Goal: Find specific page/section: Find specific page/section

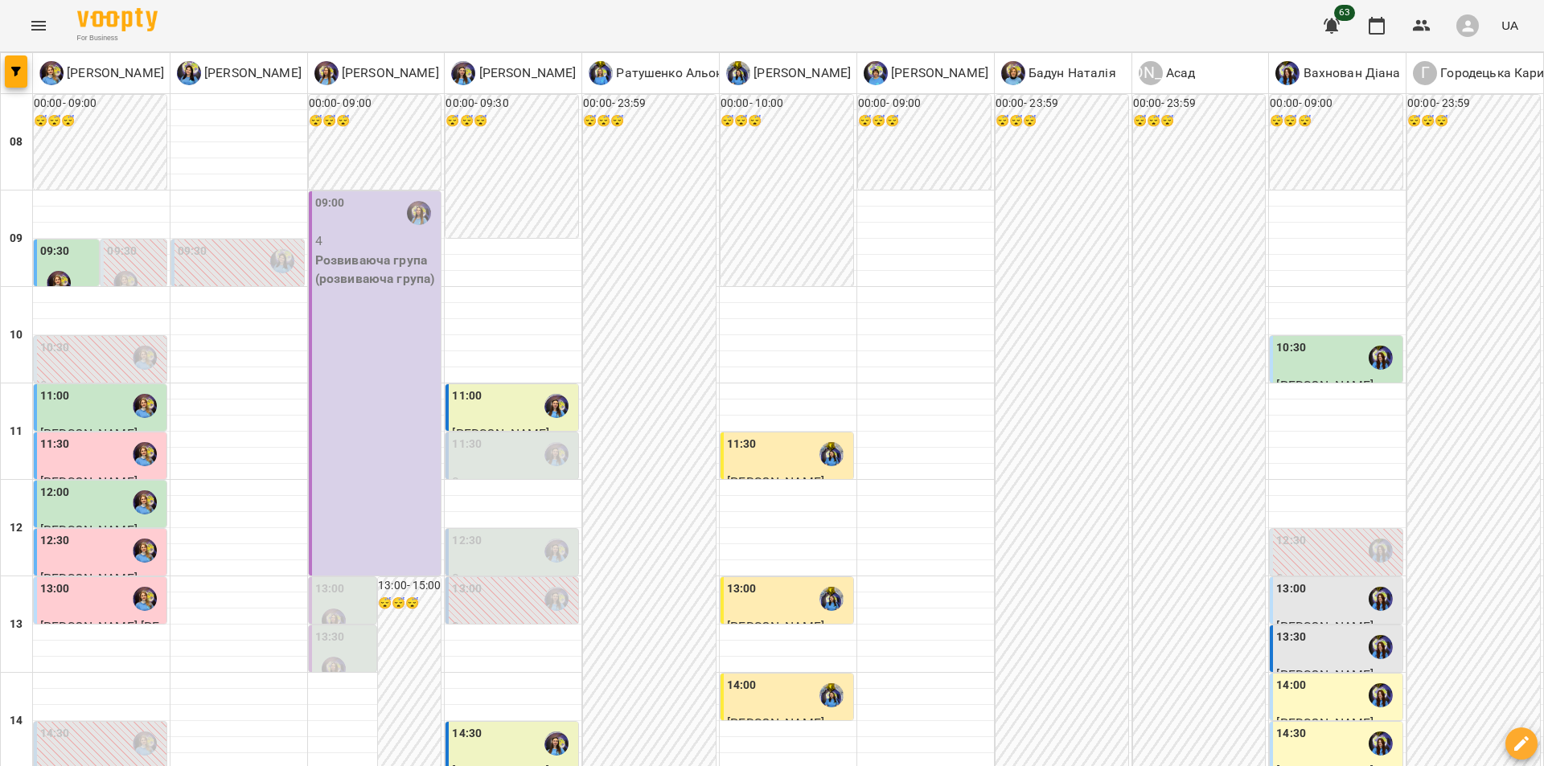
click at [1407, 608] on div "00:00 - 23:59 😴😴😴" at bounding box center [1473, 721] width 133 height 1253
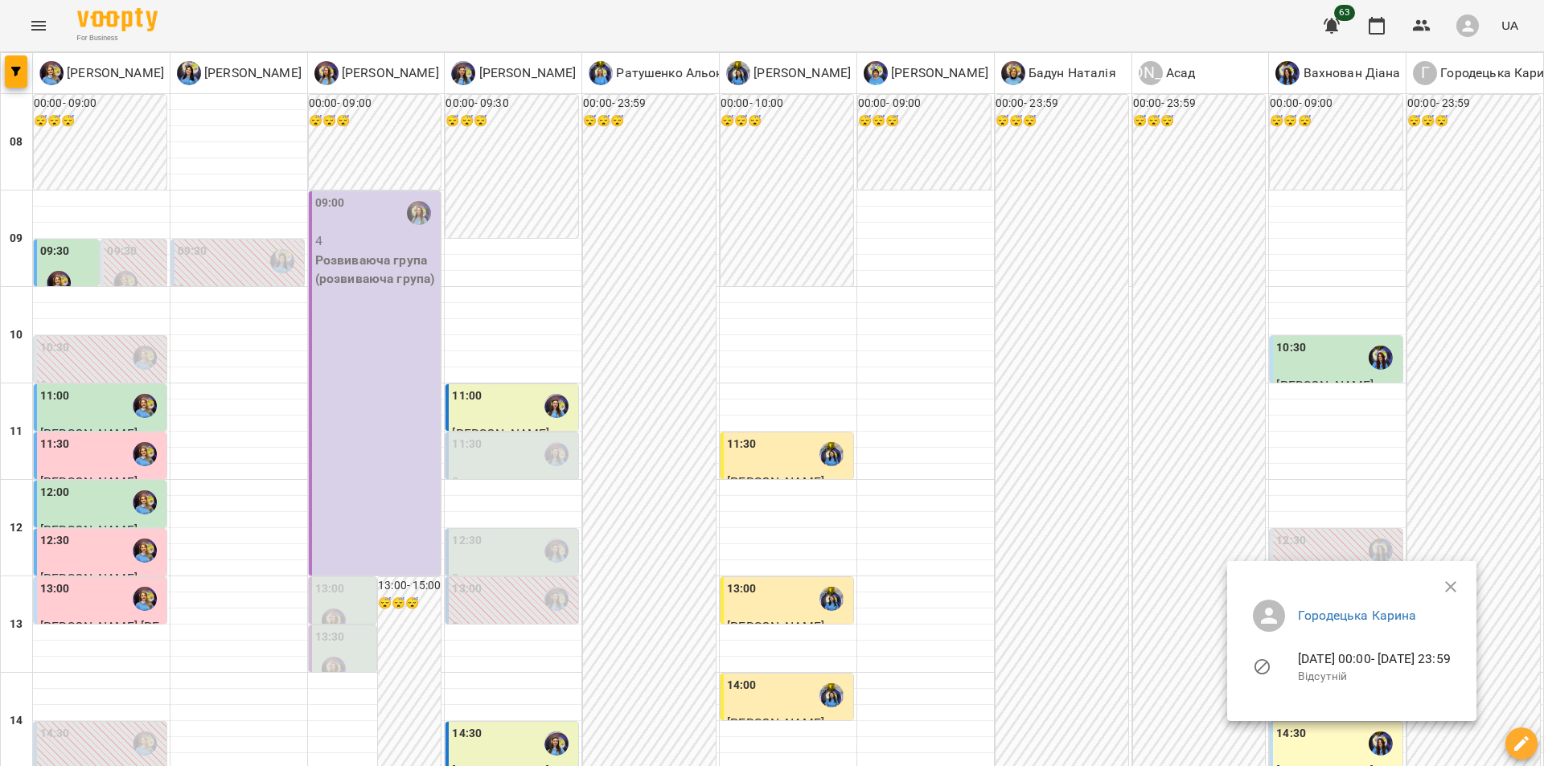
click at [660, 745] on div at bounding box center [772, 383] width 1544 height 766
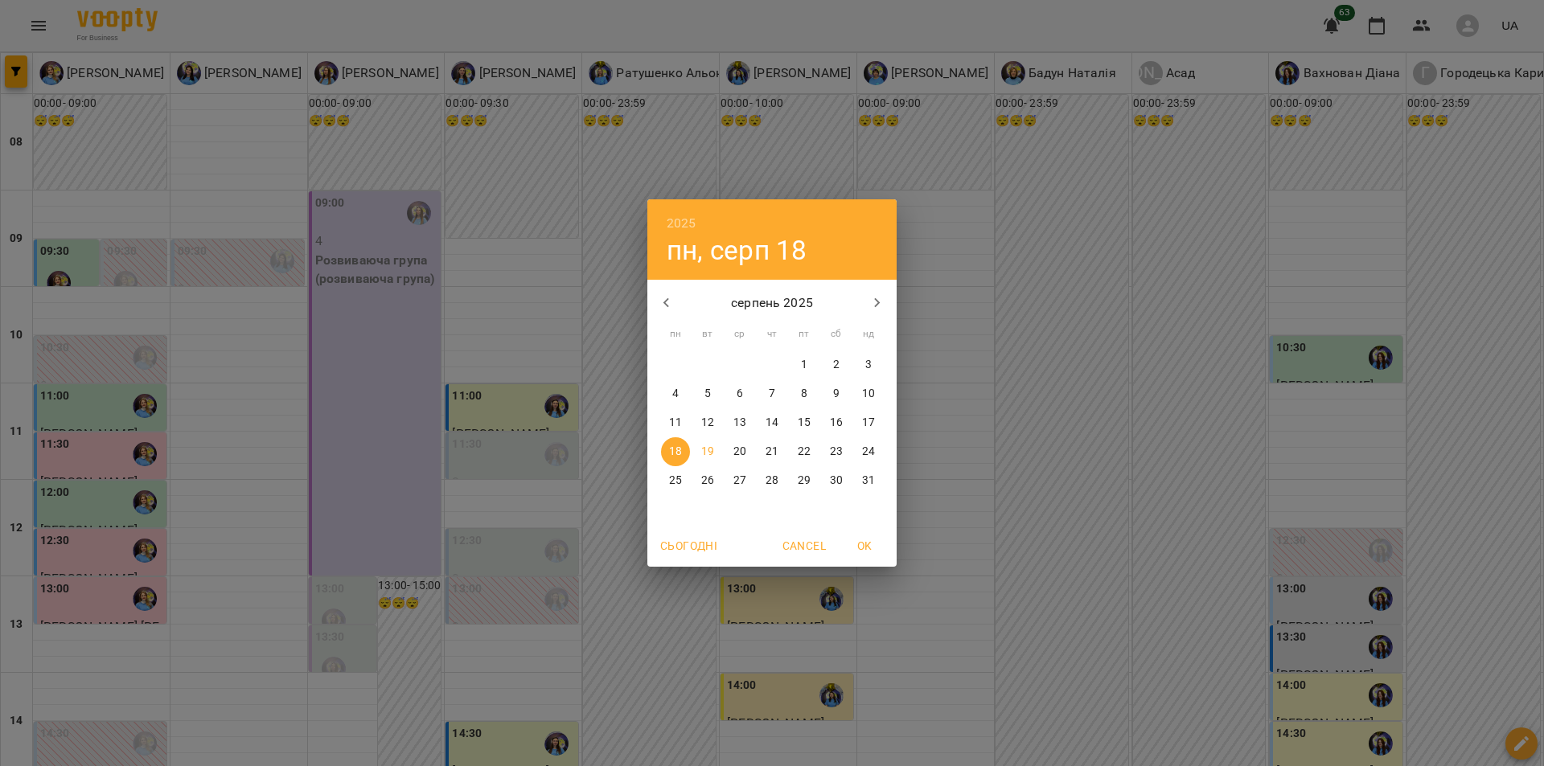
click at [639, 715] on div "2025 пн, серп [DATE] вт ср чт пт сб нд 28 29 30 31 1 2 3 4 5 6 7 8 9 10 11 12 1…" at bounding box center [772, 383] width 1544 height 766
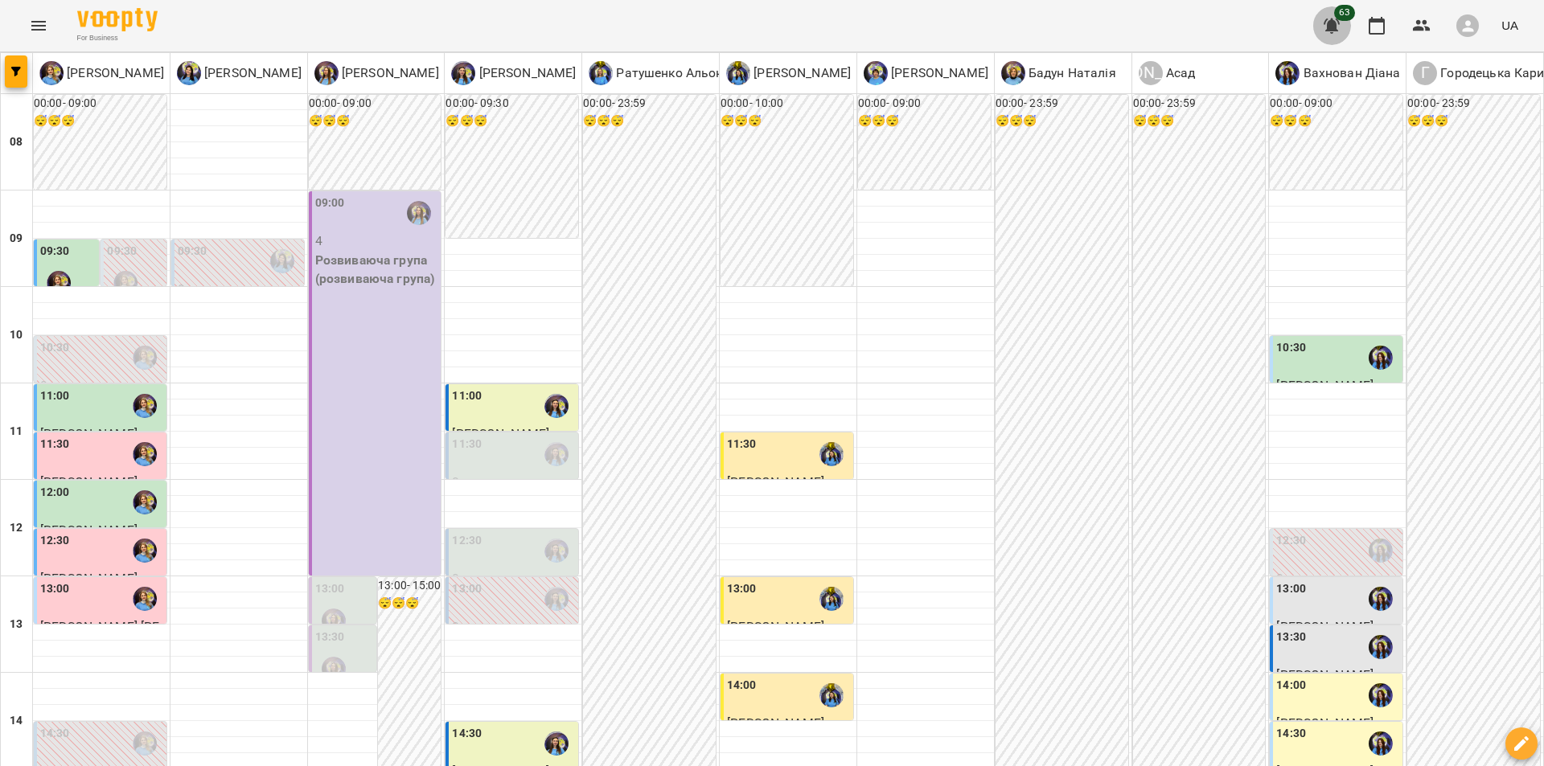
click at [1337, 30] on icon "button" at bounding box center [1332, 25] width 16 height 15
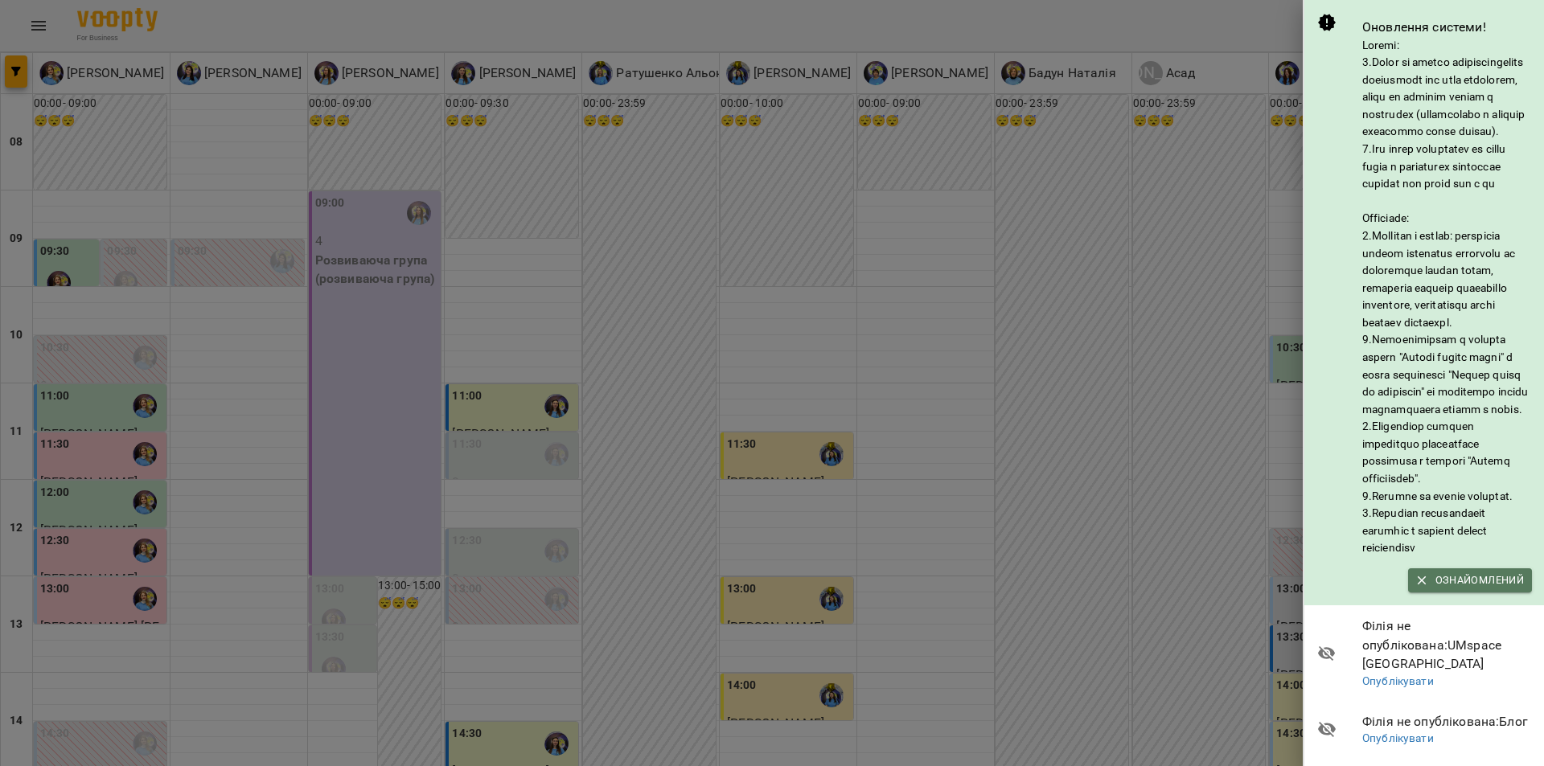
click at [1448, 589] on span "Ознайомлений" at bounding box center [1470, 581] width 108 height 18
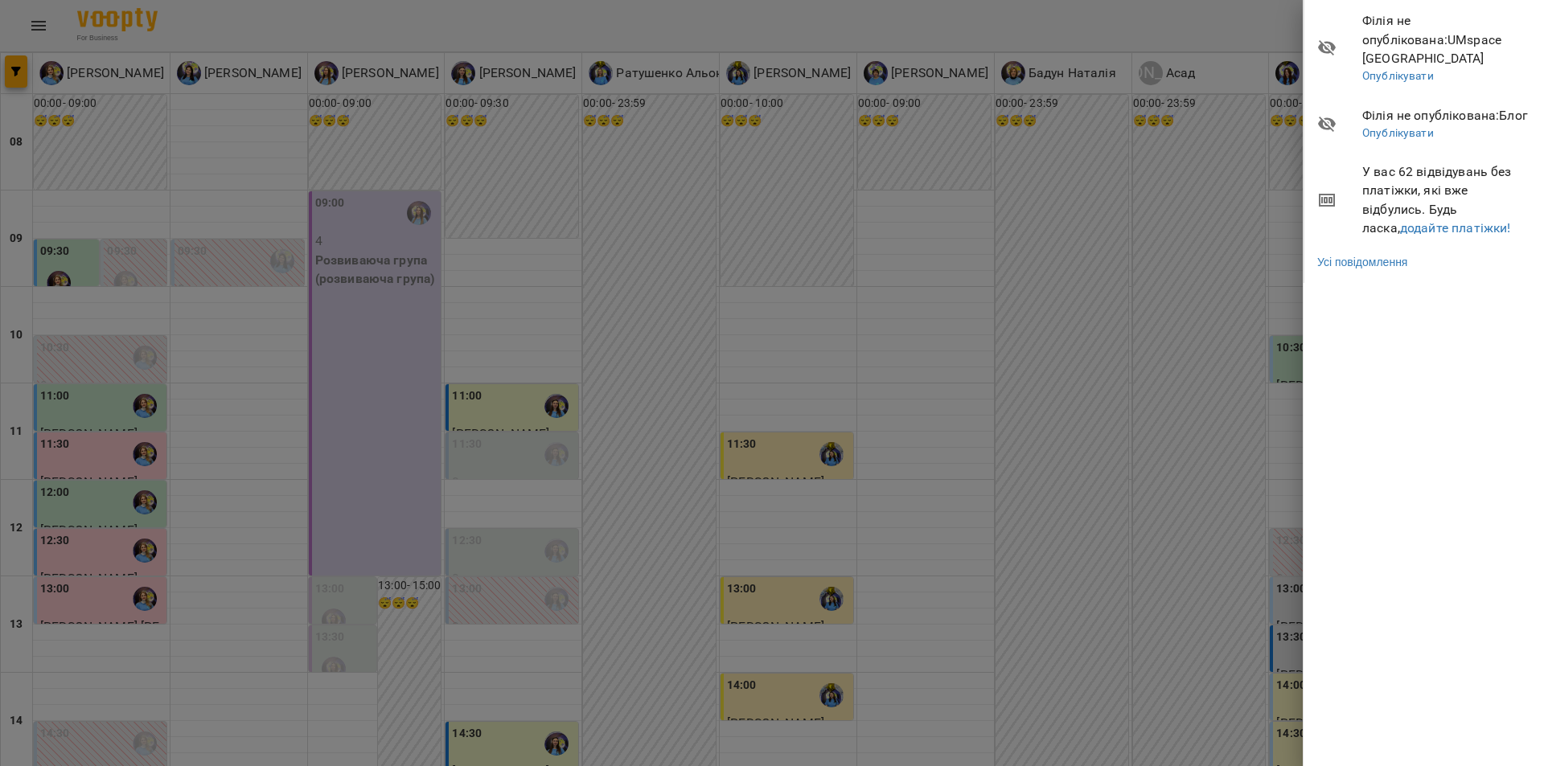
click at [342, 221] on div at bounding box center [772, 383] width 1544 height 766
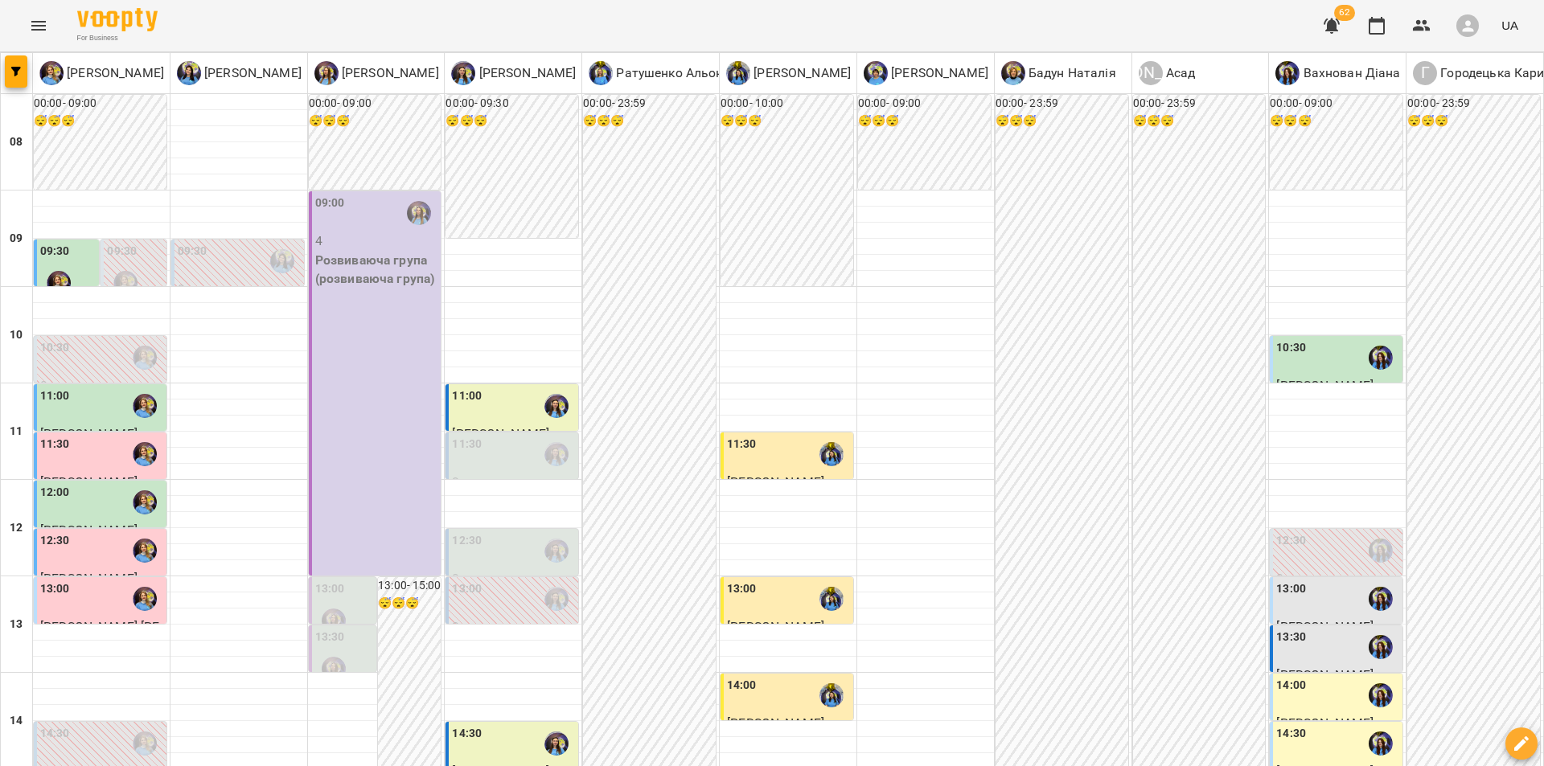
click at [25, 8] on div "For Business 62 UA" at bounding box center [772, 25] width 1544 height 51
click at [39, 32] on icon "Menu" at bounding box center [38, 25] width 19 height 19
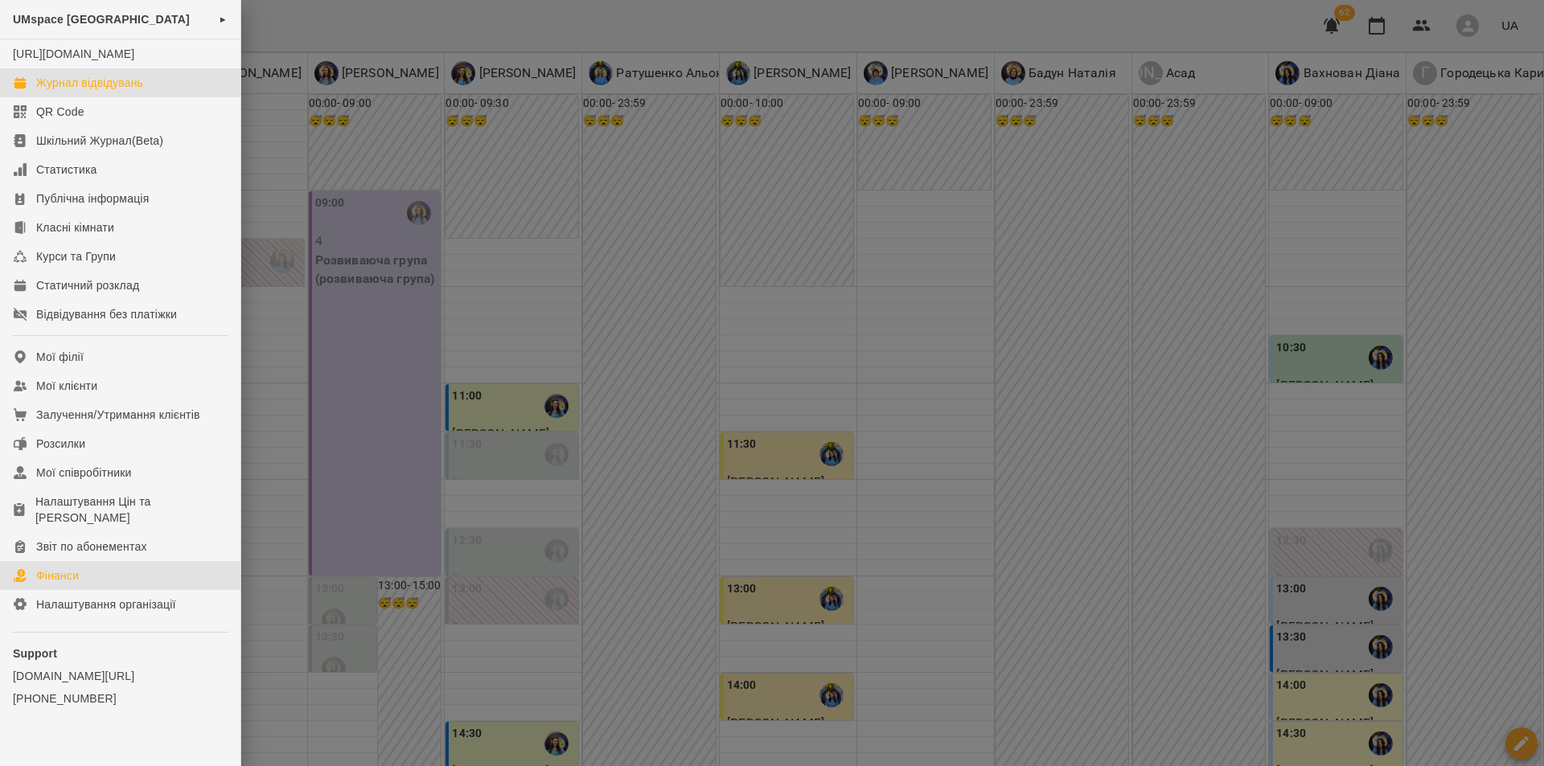
click at [175, 590] on link "Фінанси" at bounding box center [120, 575] width 240 height 29
